Goal: Information Seeking & Learning: Learn about a topic

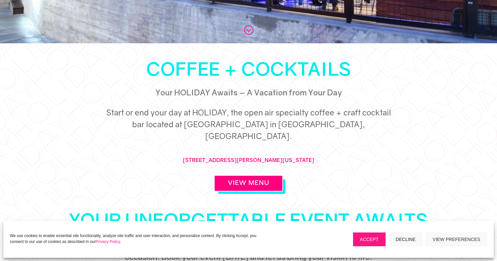
scroll to position [219, 0]
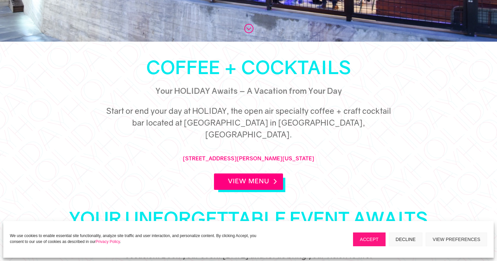
click at [236, 174] on link "View Menu" at bounding box center [248, 182] width 69 height 16
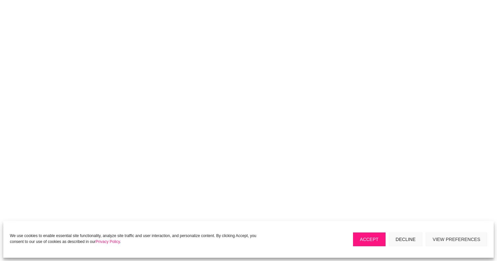
scroll to position [1008, 0]
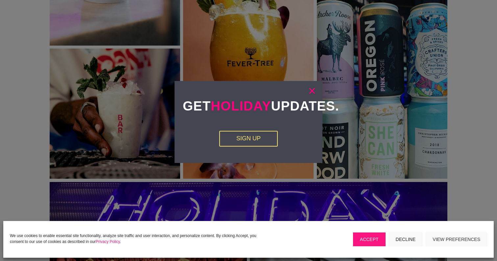
click at [313, 94] on link "×" at bounding box center [312, 91] width 8 height 7
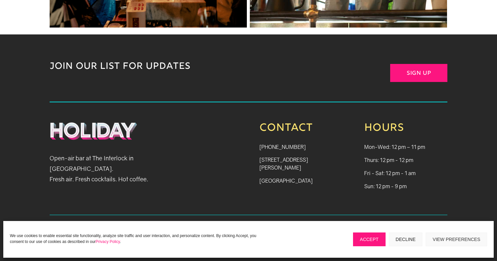
scroll to position [1419, 0]
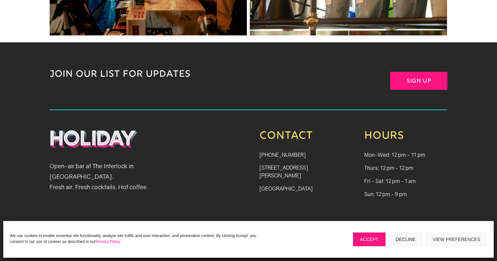
click at [402, 241] on button "Decline" at bounding box center [406, 240] width 34 height 14
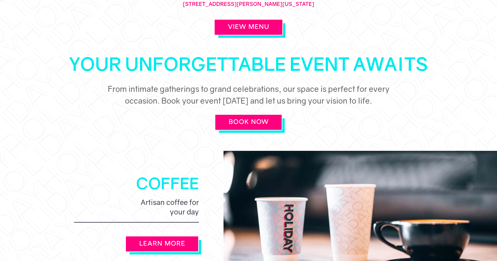
scroll to position [0, 0]
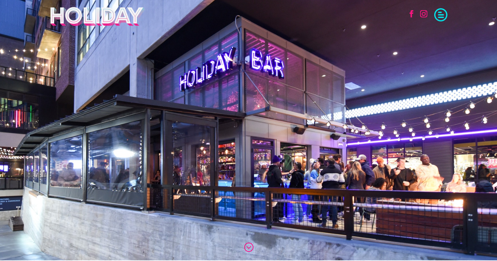
click at [443, 12] on span at bounding box center [440, 14] width 13 height 13
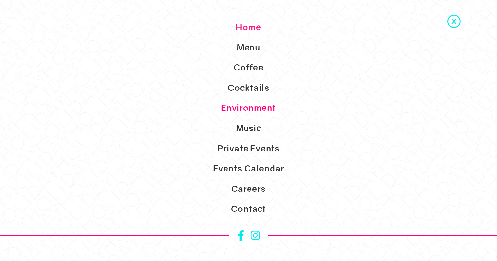
click at [246, 110] on link "Environment" at bounding box center [248, 108] width 497 height 20
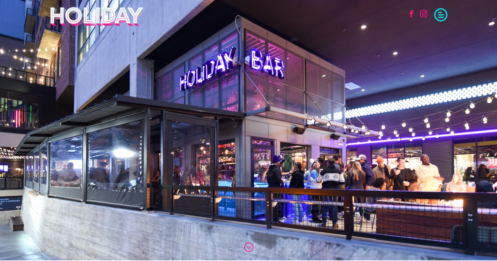
click at [441, 15] on span at bounding box center [440, 14] width 13 height 13
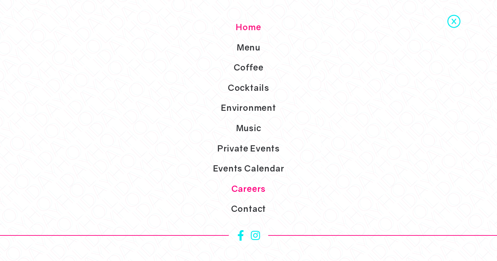
click at [260, 191] on link "Careers" at bounding box center [248, 189] width 497 height 20
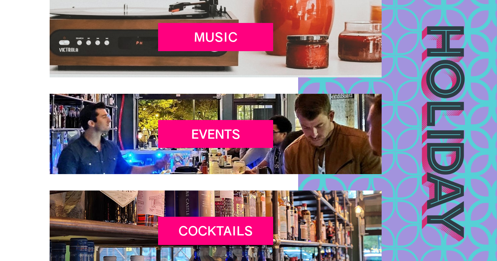
scroll to position [1297, 0]
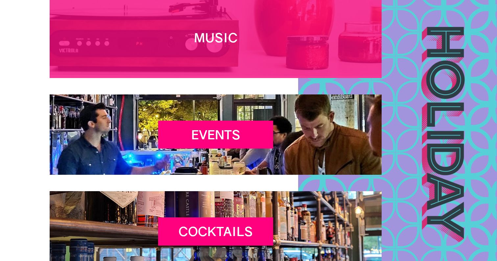
click at [217, 25] on div "Music" at bounding box center [215, 38] width 115 height 28
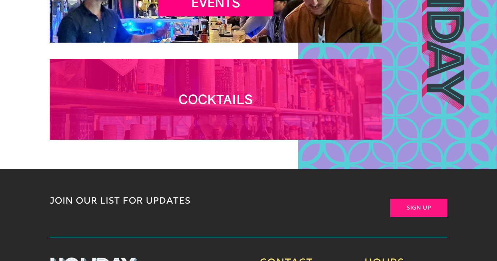
scroll to position [1430, 0]
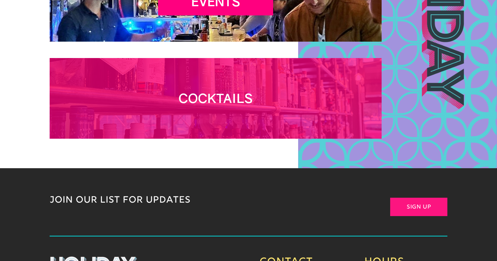
click at [249, 101] on h2 "Cocktails" at bounding box center [215, 100] width 115 height 18
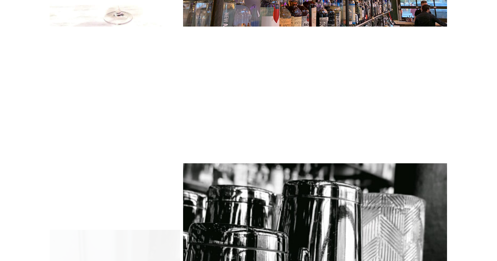
scroll to position [451, 0]
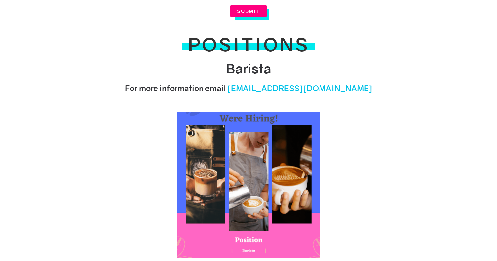
scroll to position [697, 0]
